Goal: Find specific page/section: Find specific page/section

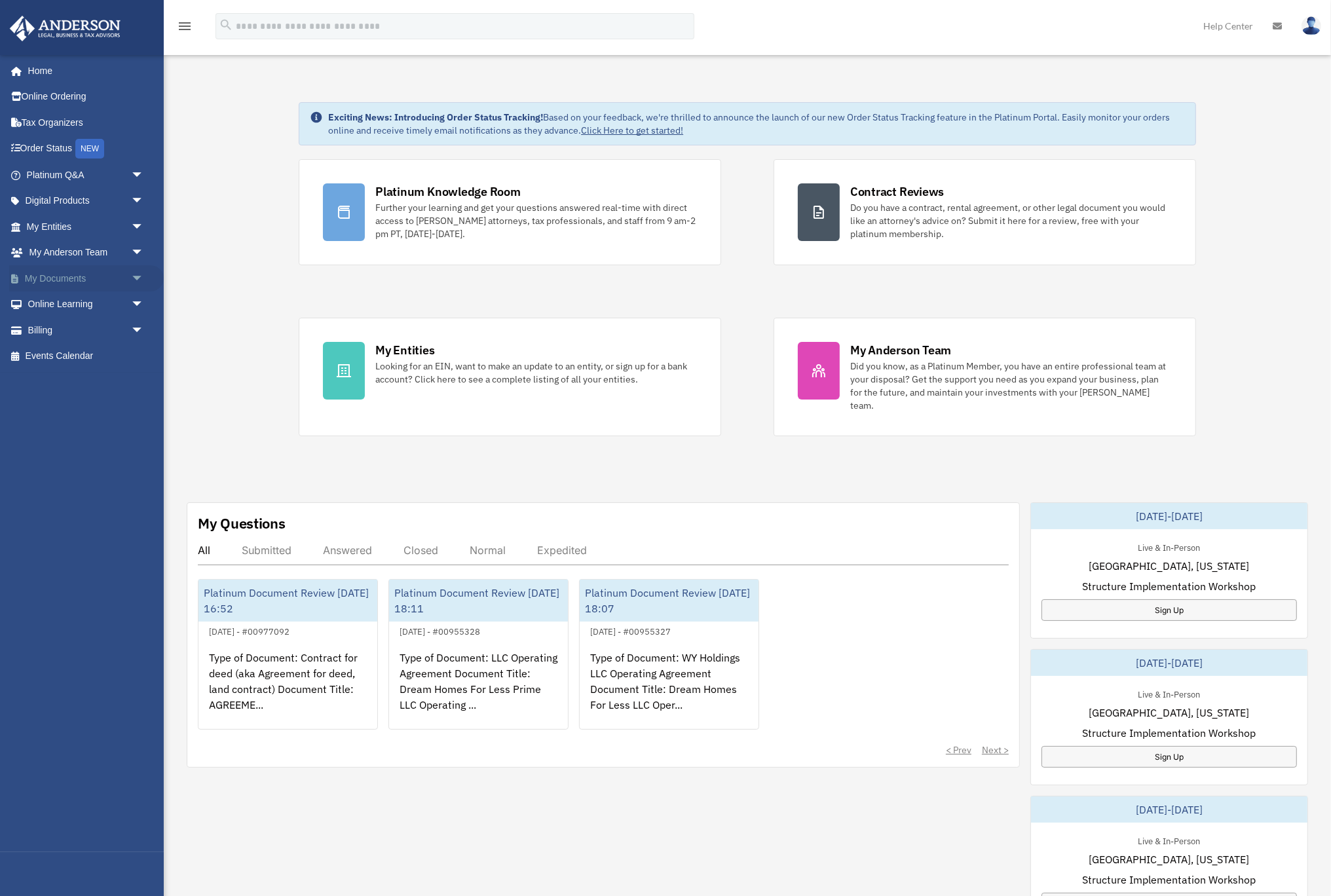
click at [64, 281] on link "My Documents arrow_drop_down" at bounding box center [86, 278] width 154 height 26
click at [131, 278] on span "arrow_drop_down" at bounding box center [144, 278] width 26 height 27
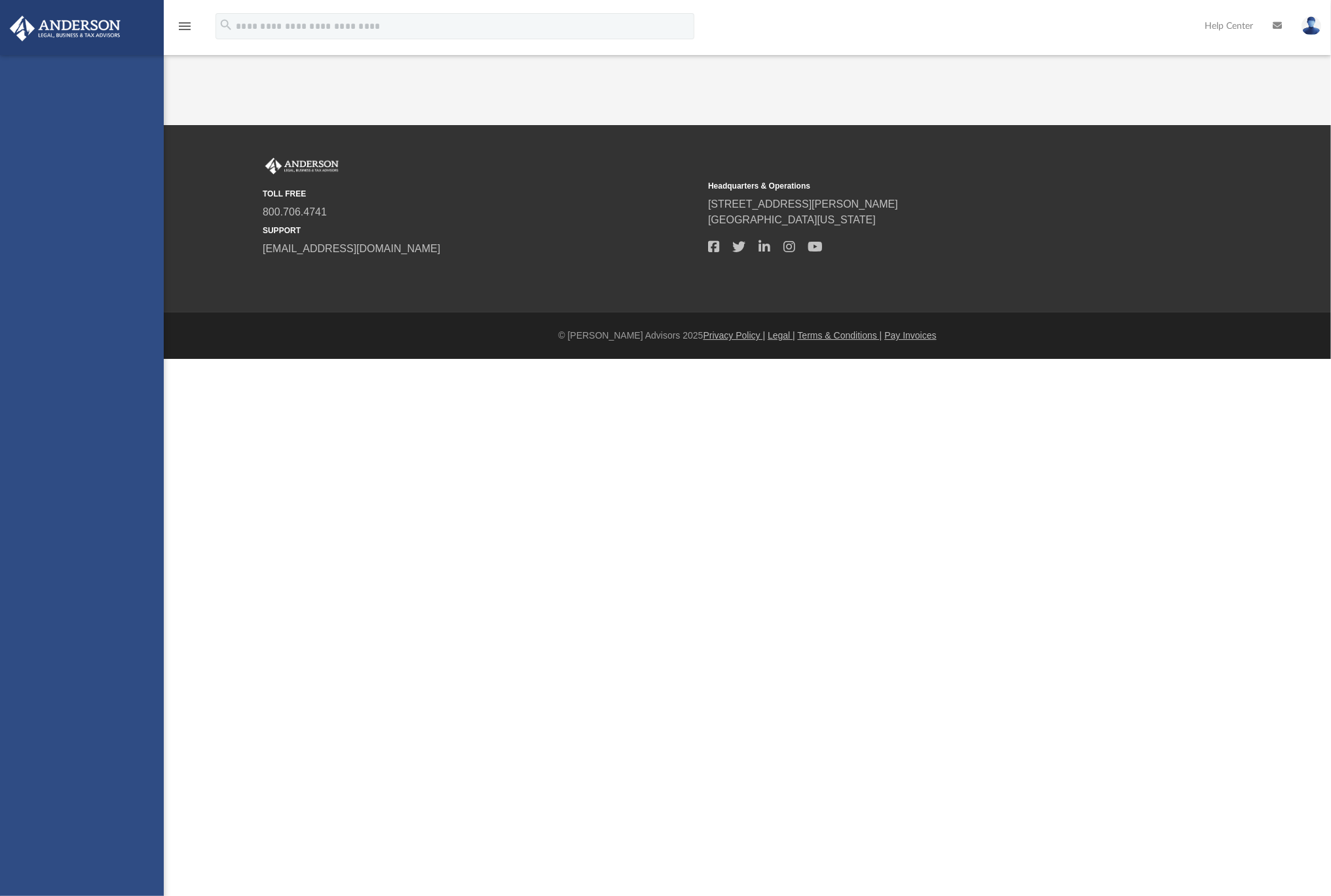
click at [101, 300] on div "znaing.realestate@gmail.com Sign Out znaing.realestate@gmail.com Home Online Or…" at bounding box center [81, 503] width 164 height 896
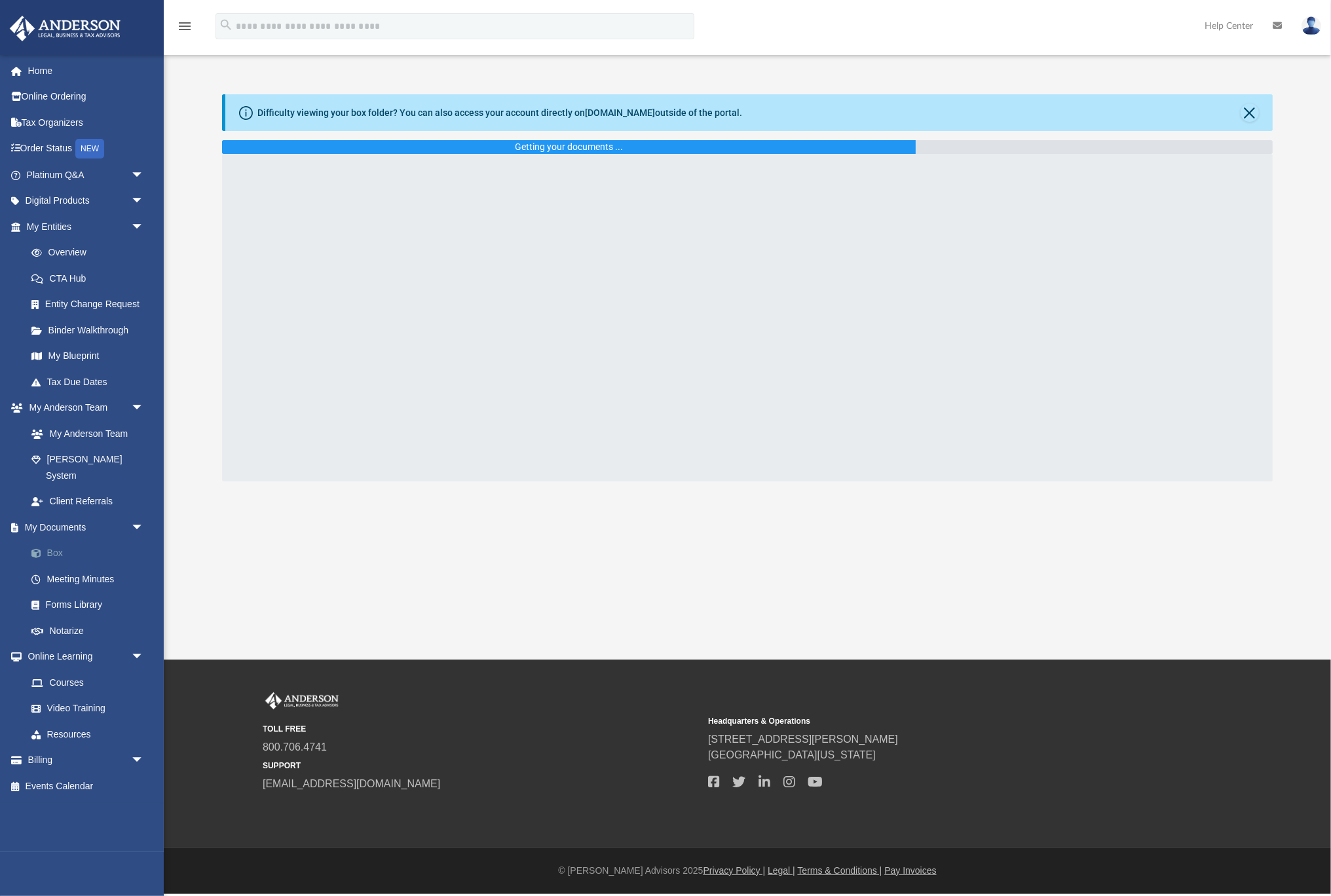
click at [76, 540] on link "Box" at bounding box center [91, 553] width 145 height 26
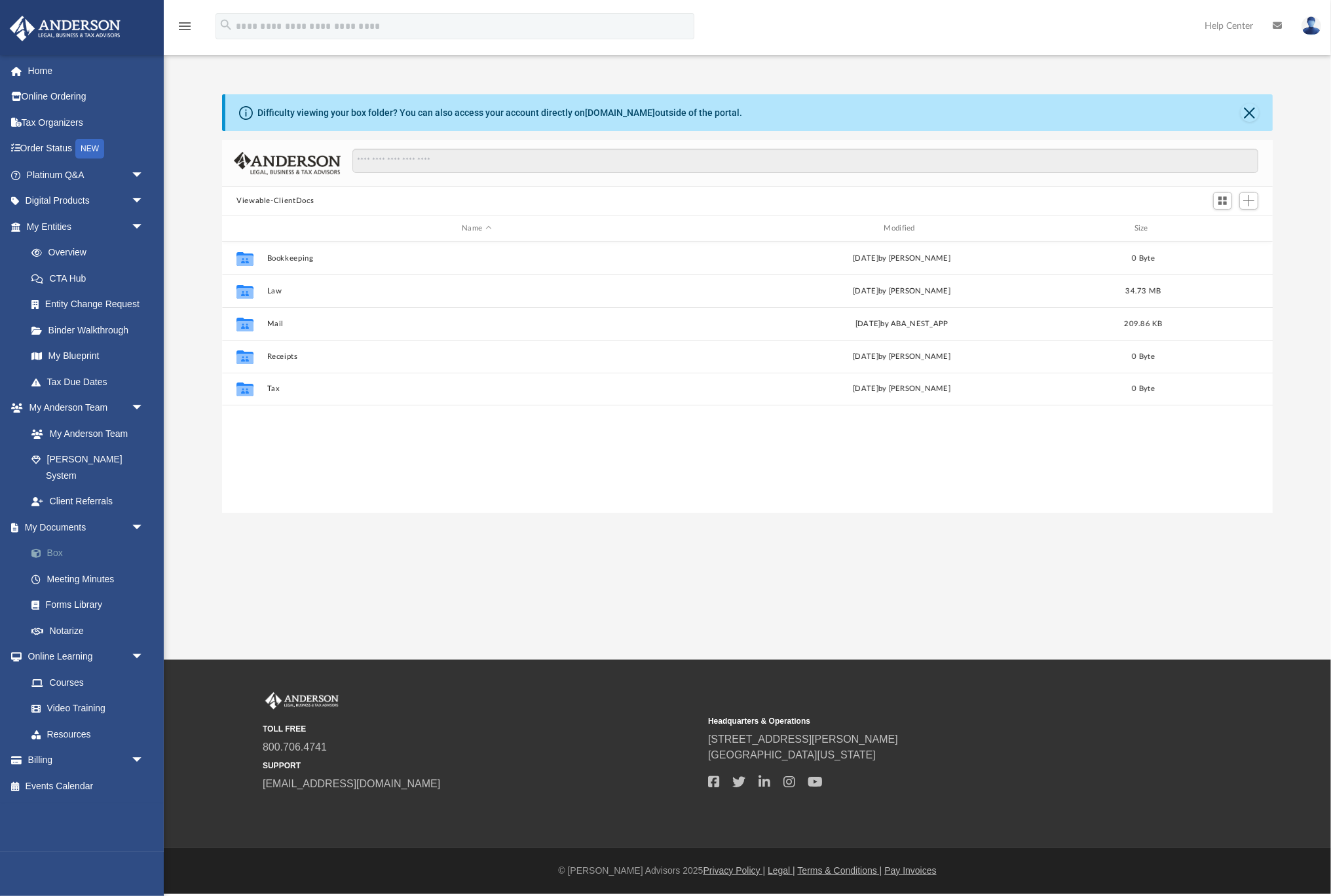
scroll to position [297, 1050]
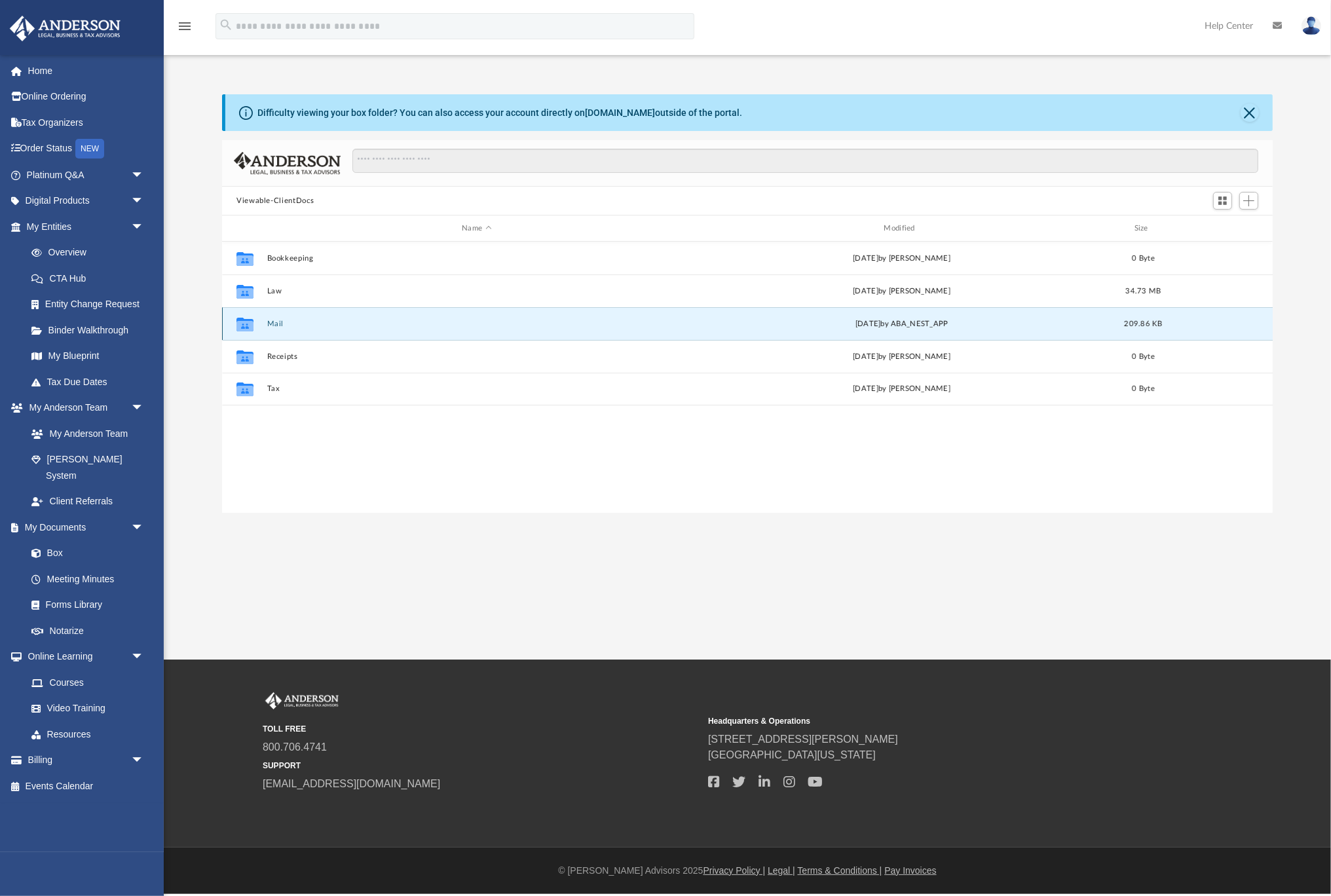
click at [272, 321] on button "Mail" at bounding box center [476, 323] width 419 height 8
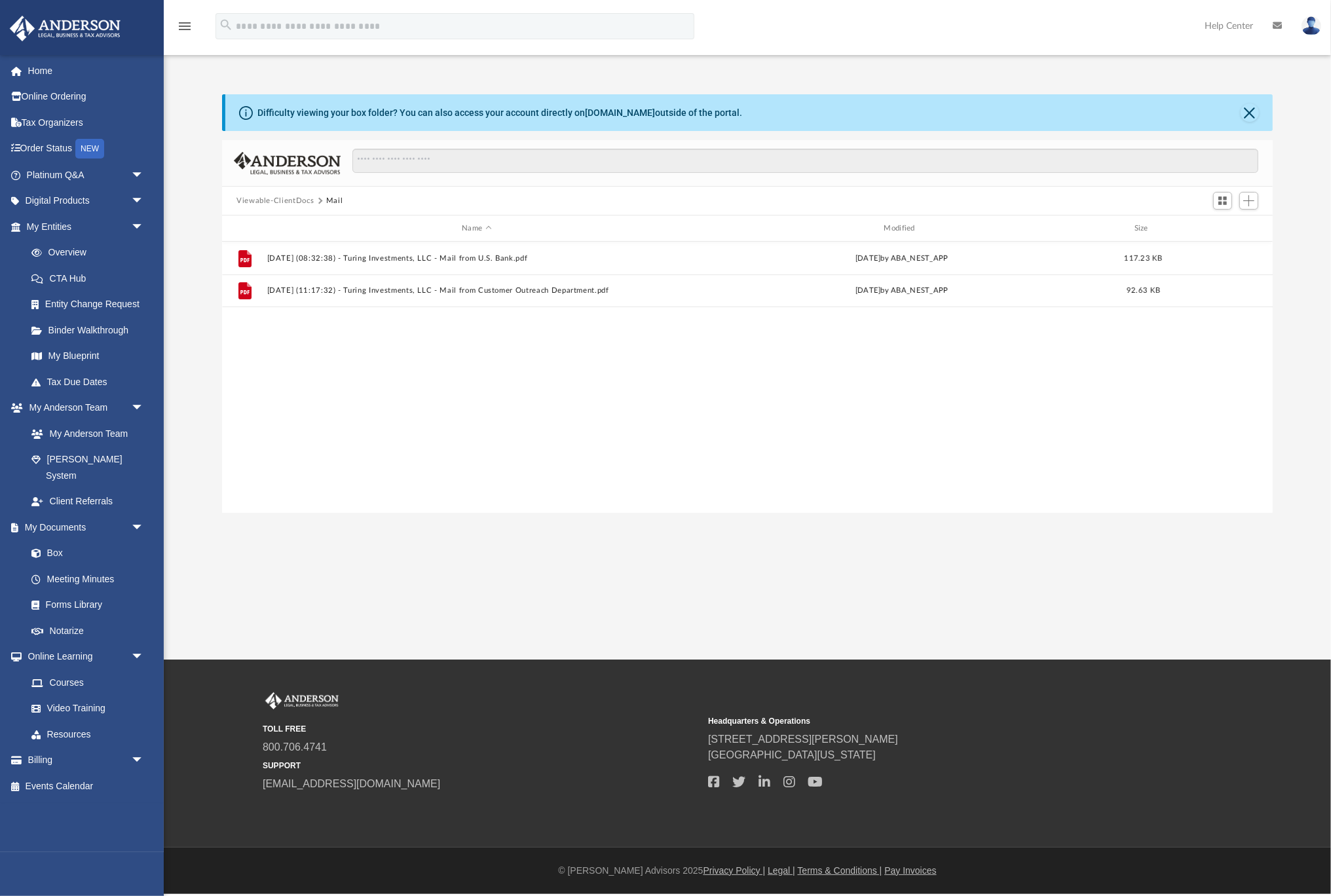
click at [403, 386] on div "File 2025.06.24 (08:32:38) - Turing Investments, LLC - Mail from U.S. Bank.pdf …" at bounding box center [747, 377] width 1050 height 271
click at [95, 568] on link "Meeting Minutes" at bounding box center [91, 579] width 145 height 26
click at [93, 543] on link "Box" at bounding box center [91, 553] width 145 height 26
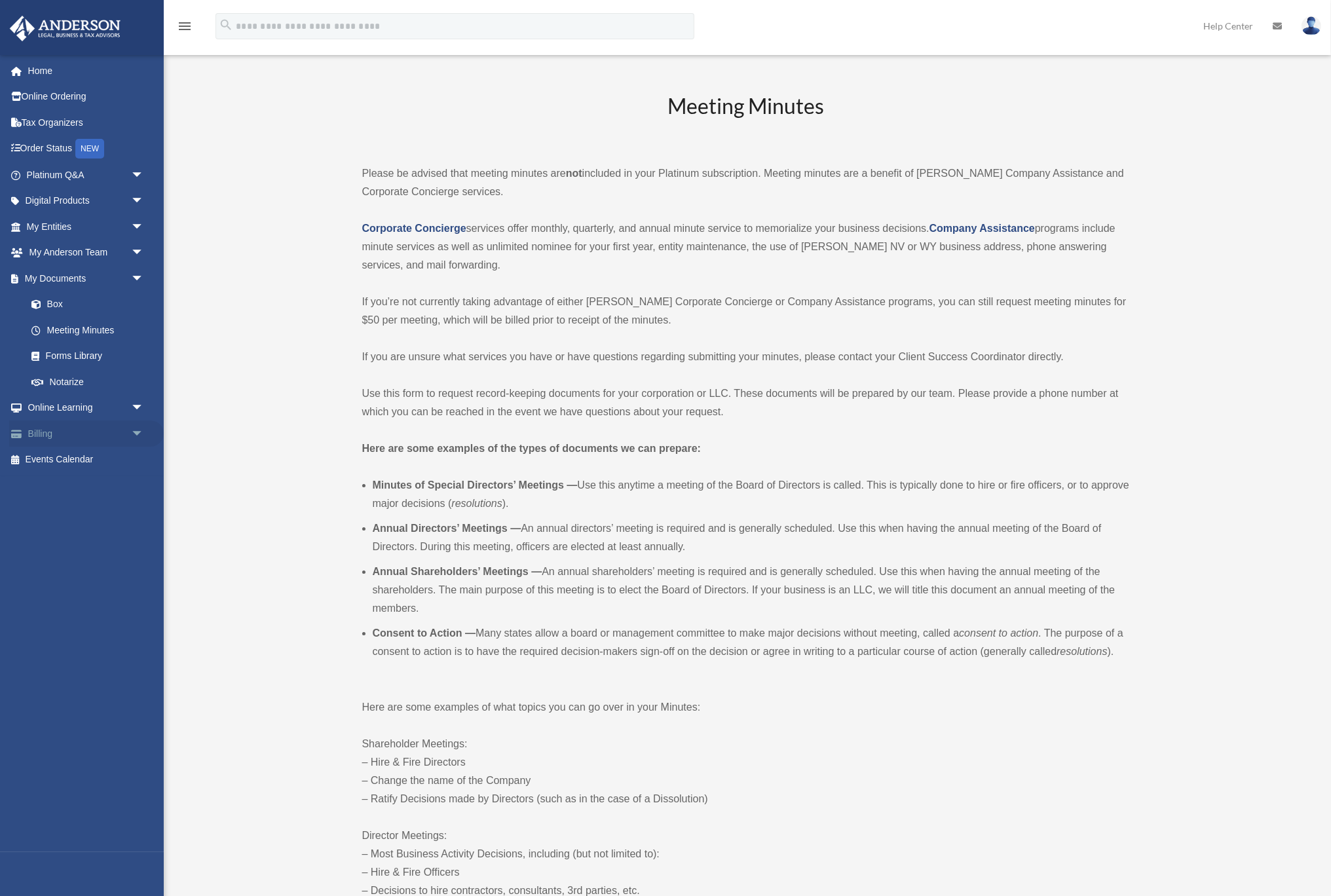
click at [138, 431] on span "arrow_drop_down" at bounding box center [144, 434] width 26 height 27
click at [139, 220] on span "arrow_drop_down" at bounding box center [144, 227] width 26 height 27
